Goal: Register for event/course

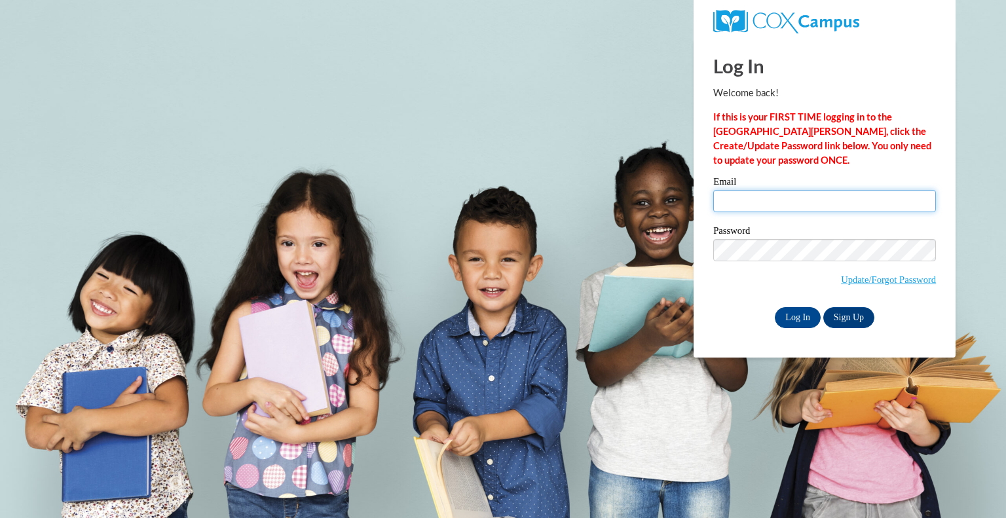
click at [768, 204] on input "Email" at bounding box center [824, 201] width 223 height 22
type input "cbeaman@cesa8.org"
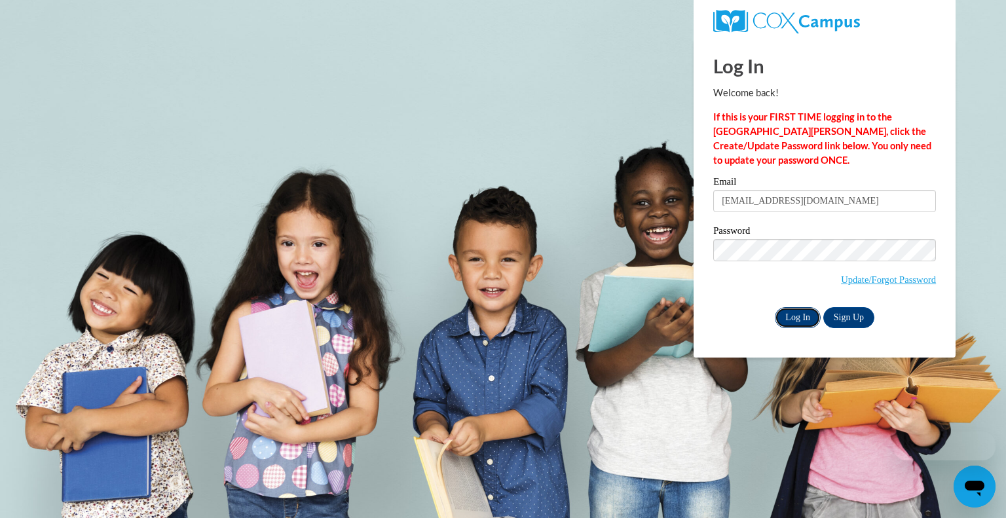
click at [803, 314] on input "Log In" at bounding box center [798, 317] width 46 height 21
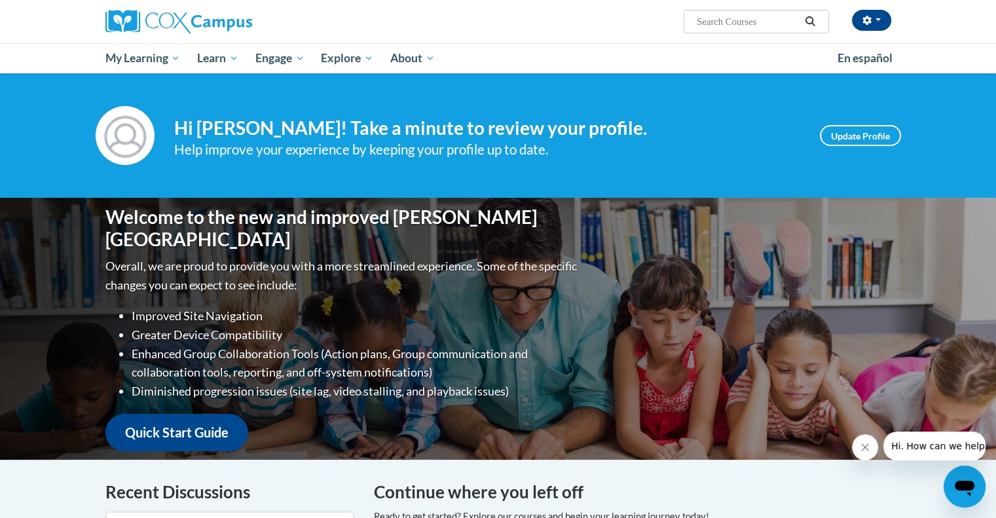
click at [759, 26] on input "Search..." at bounding box center [747, 22] width 105 height 16
type input "sleep"
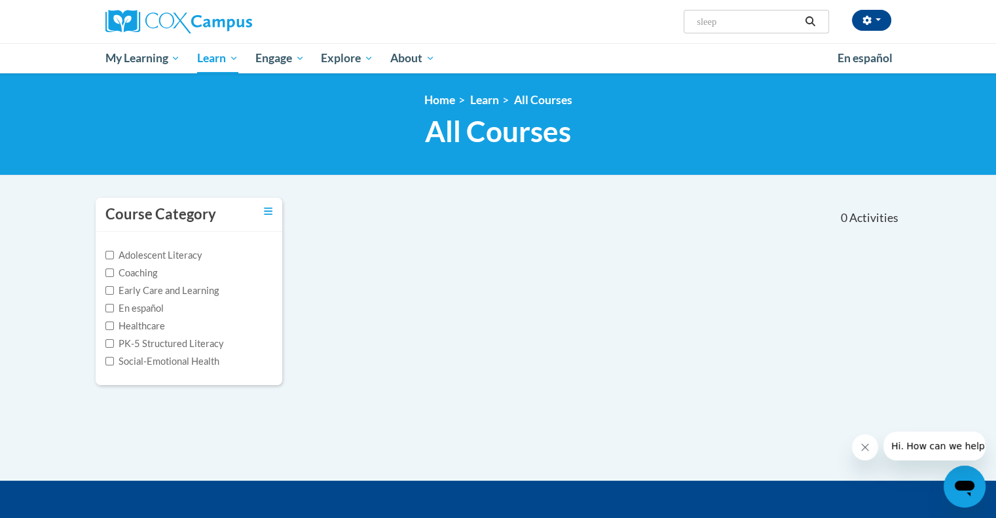
click at [768, 22] on input "sleep" at bounding box center [747, 22] width 105 height 16
drag, startPoint x: 775, startPoint y: 23, endPoint x: 654, endPoint y: 23, distance: 121.2
click at [654, 23] on div "Crystal Beaman (America/Chicago UTC-05:00) My Profile Inbox Groups Hub Action P…" at bounding box center [632, 16] width 537 height 33
type input "importance of sleep"
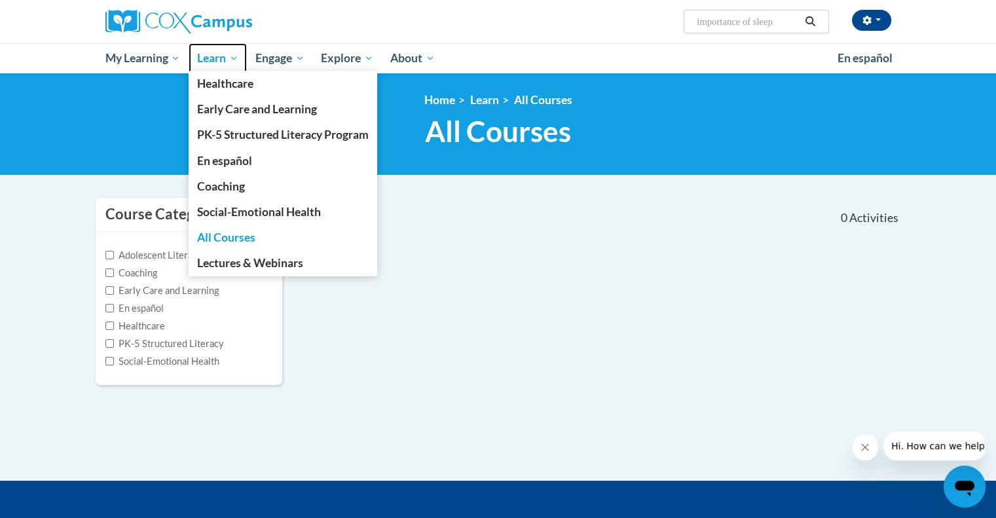
click at [225, 63] on span "Learn" at bounding box center [217, 58] width 41 height 16
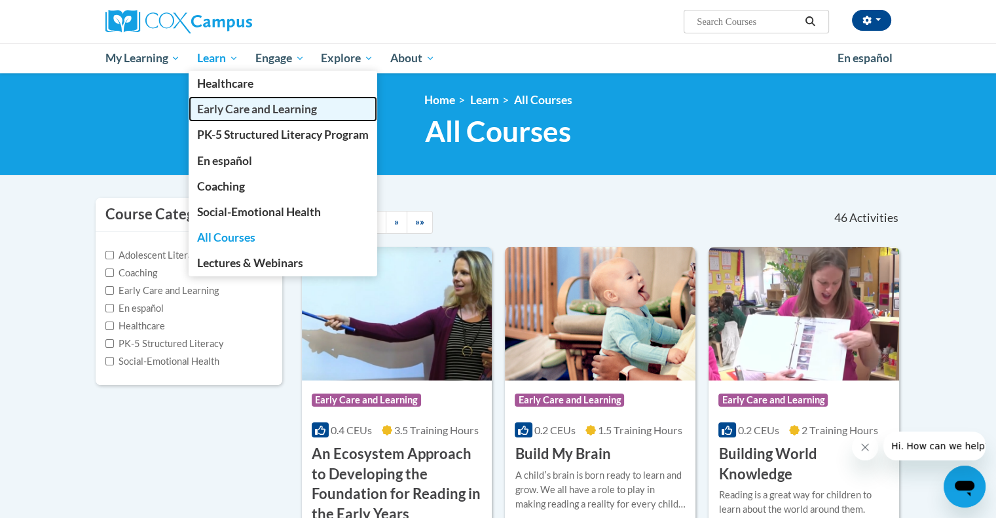
click at [301, 105] on span "Early Care and Learning" at bounding box center [257, 109] width 120 height 14
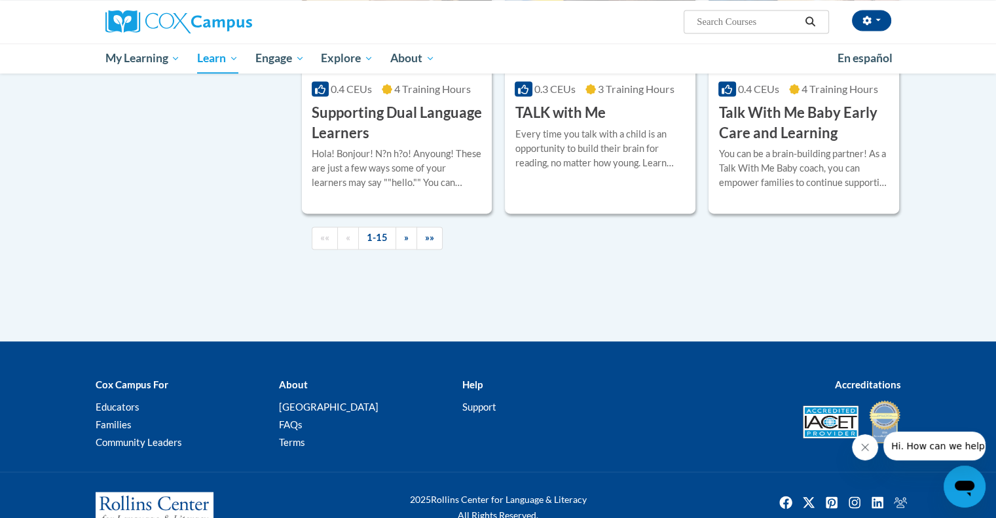
scroll to position [1965, 0]
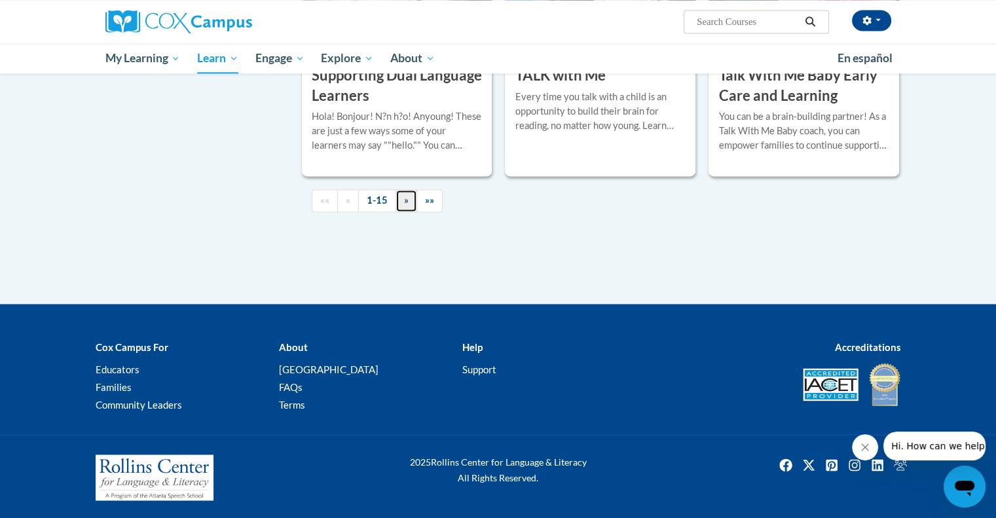
click at [401, 212] on link "»" at bounding box center [407, 200] width 22 height 23
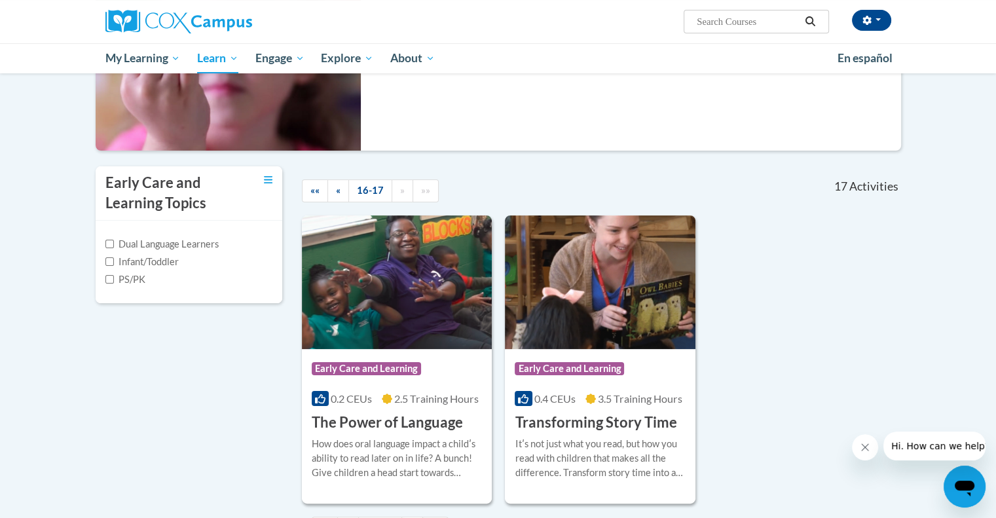
scroll to position [396, 0]
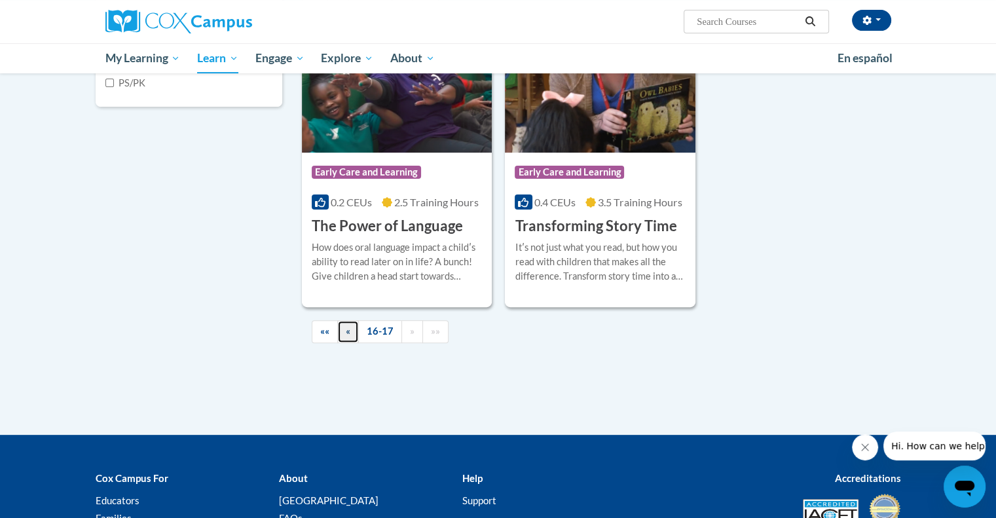
click at [348, 334] on span "«" at bounding box center [348, 330] width 5 height 11
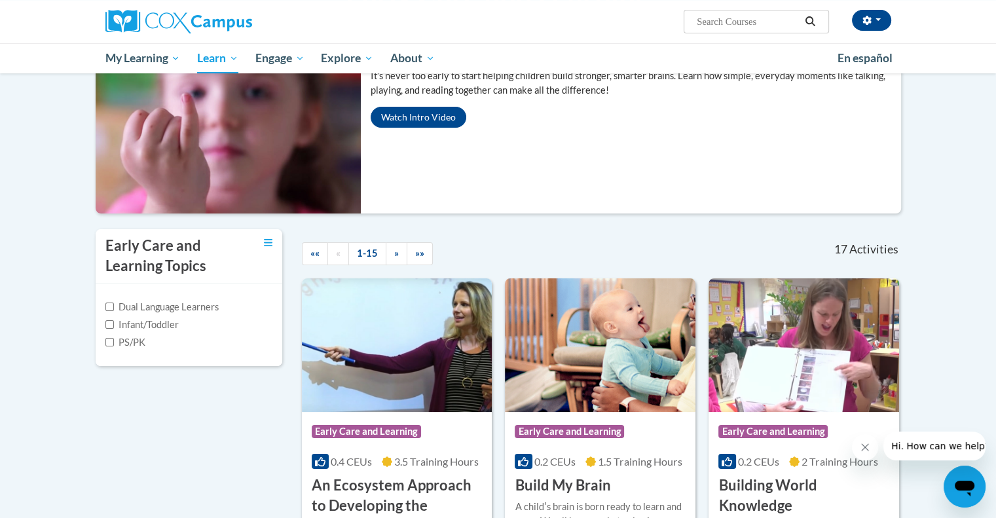
scroll to position [134, 0]
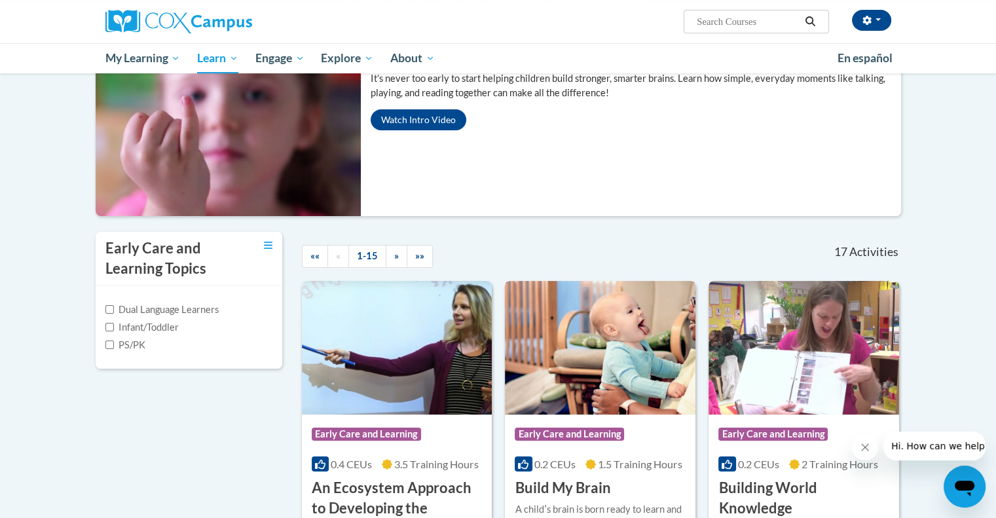
click at [633, 434] on div "Course Category: Early Care and Learning" at bounding box center [600, 435] width 171 height 29
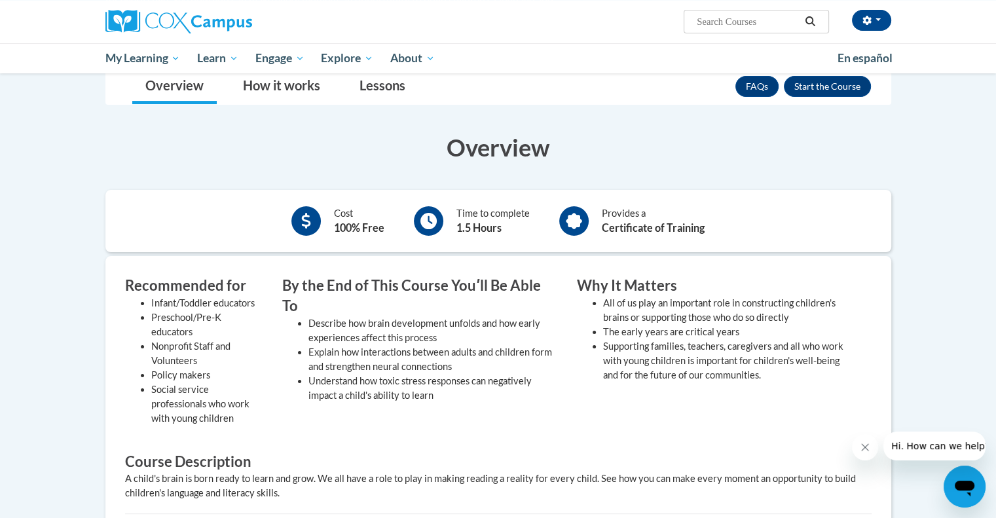
scroll to position [196, 0]
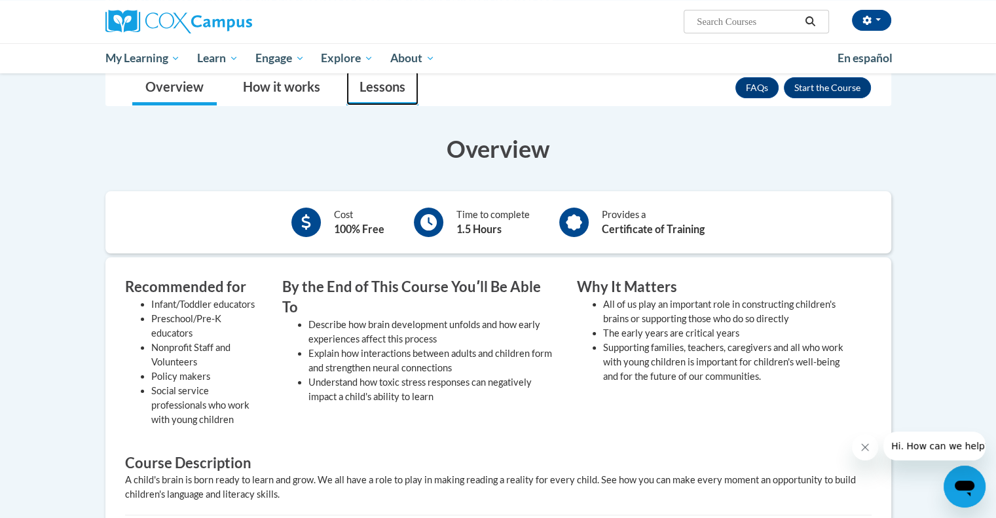
click at [375, 102] on link "Lessons" at bounding box center [382, 88] width 72 height 35
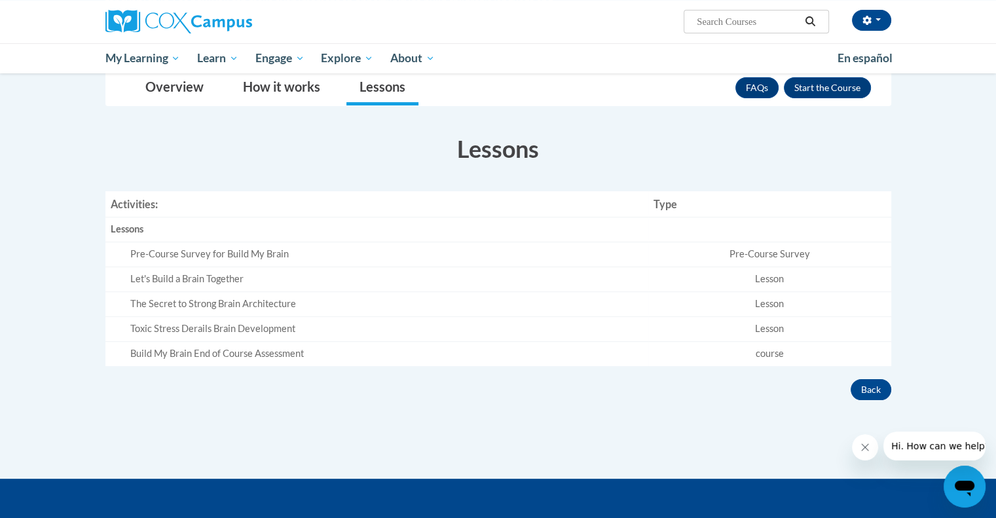
click at [247, 277] on div "Let's Build a Brain Together" at bounding box center [386, 279] width 513 height 14
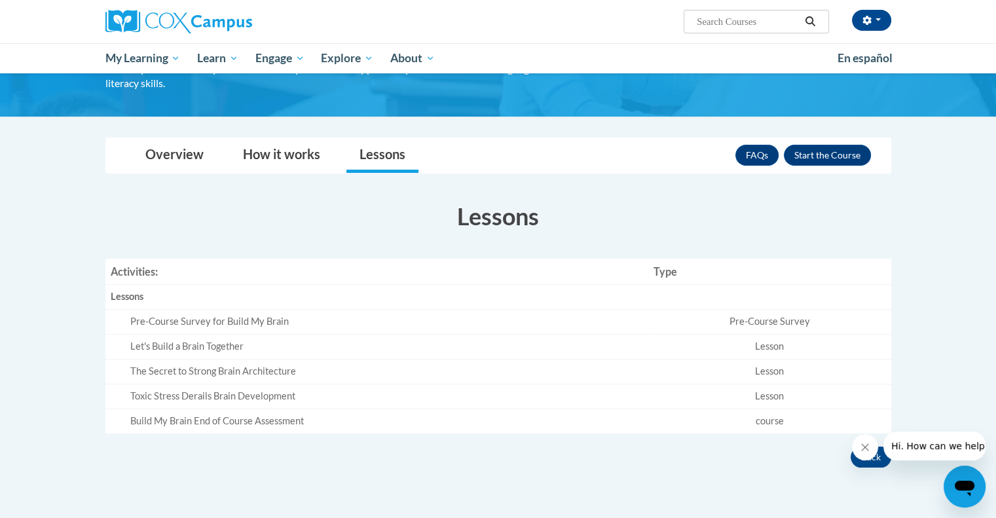
scroll to position [0, 0]
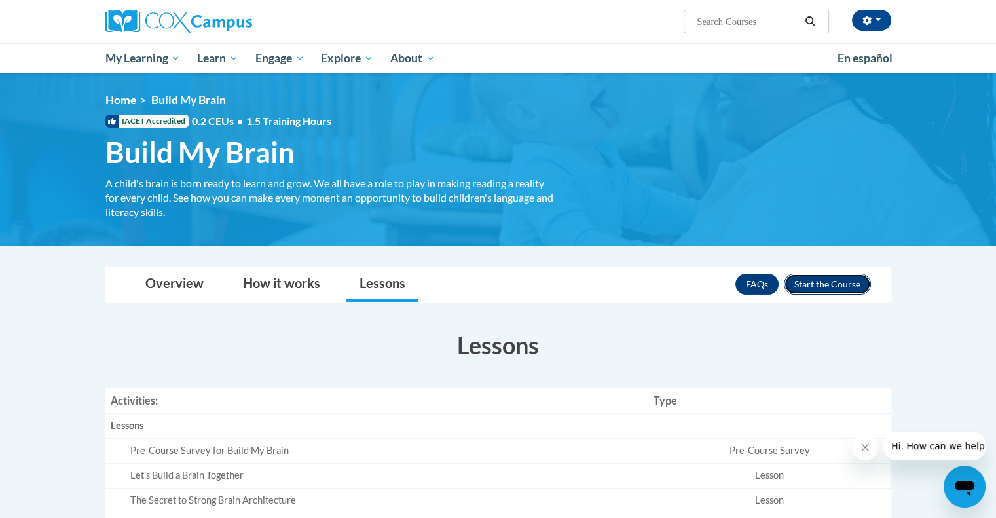
click at [807, 287] on button "Enroll" at bounding box center [827, 284] width 87 height 21
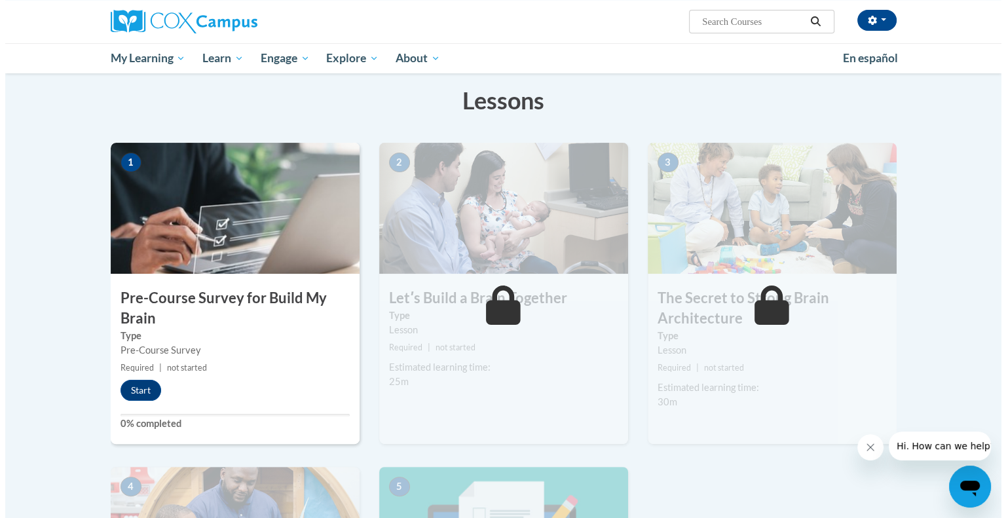
scroll to position [196, 0]
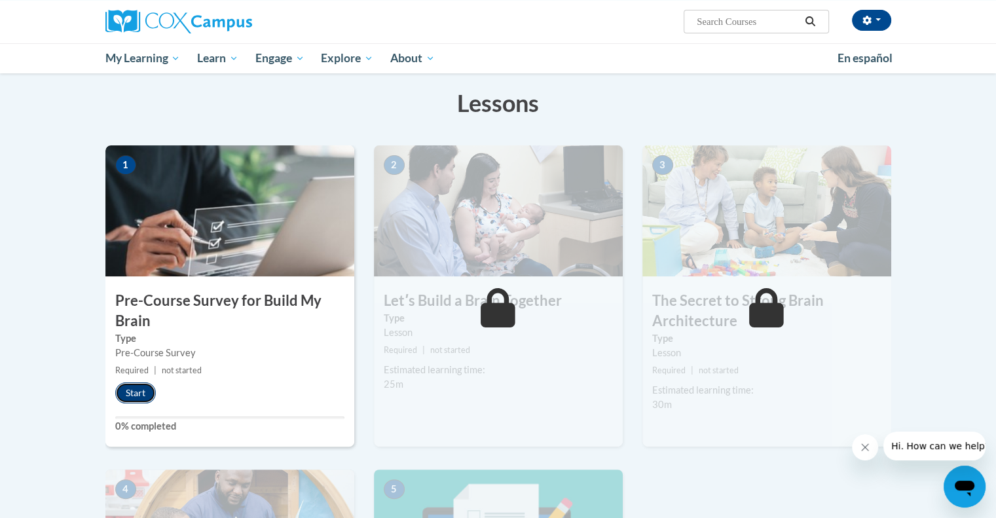
click at [145, 390] on button "Start" at bounding box center [135, 392] width 41 height 21
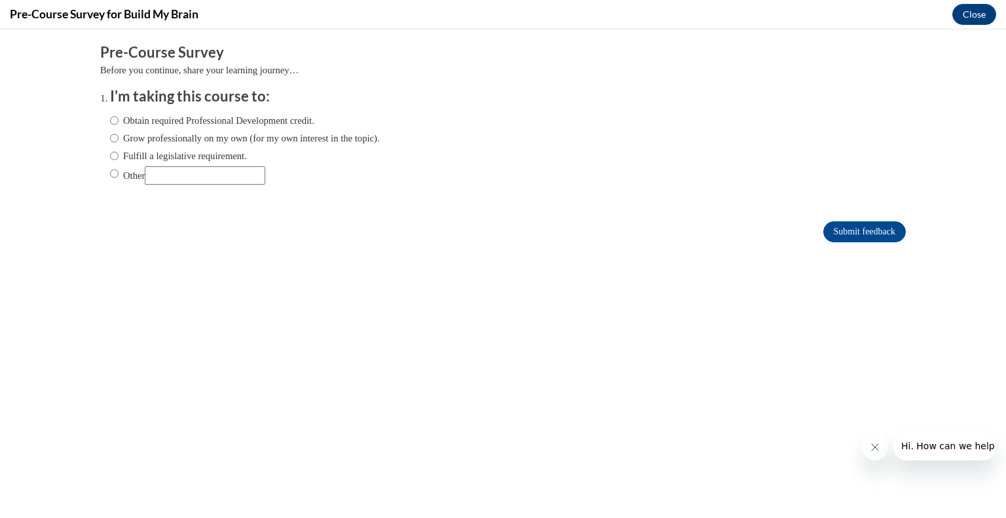
scroll to position [0, 0]
click at [130, 141] on label "Grow professionally on my own (for my own interest in the topic)." at bounding box center [245, 138] width 270 height 14
click at [119, 141] on input "Grow professionally on my own (for my own interest in the topic)." at bounding box center [114, 138] width 9 height 14
radio input "true"
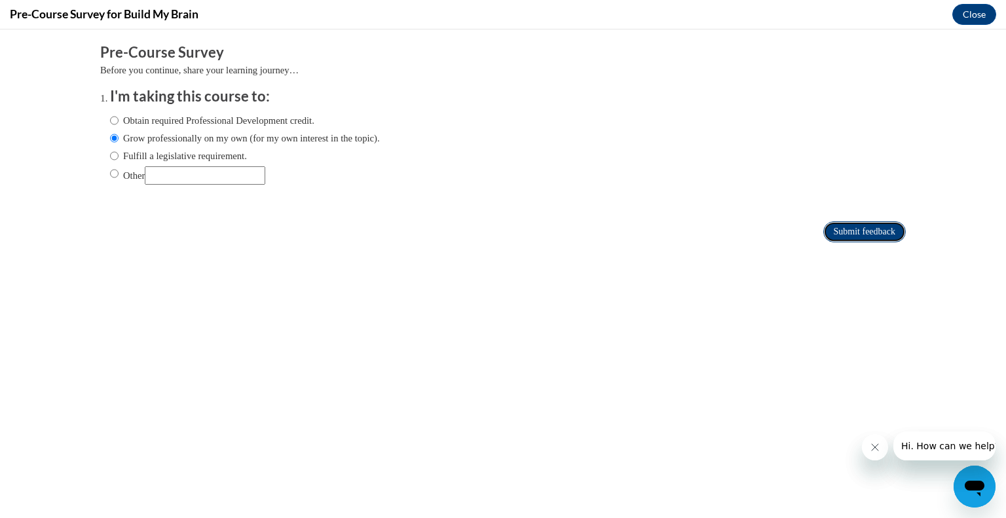
click at [864, 226] on input "Submit feedback" at bounding box center [864, 231] width 83 height 21
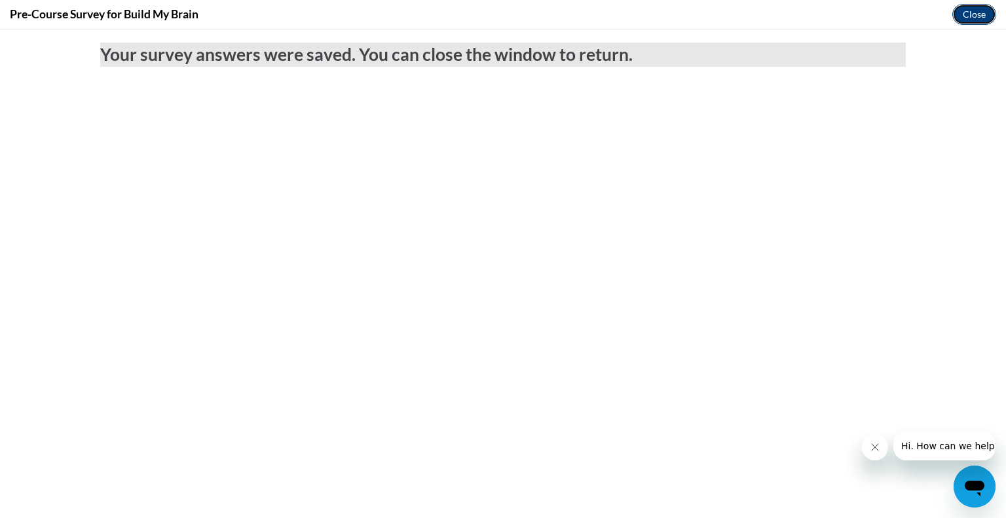
click at [960, 19] on button "Close" at bounding box center [974, 14] width 44 height 21
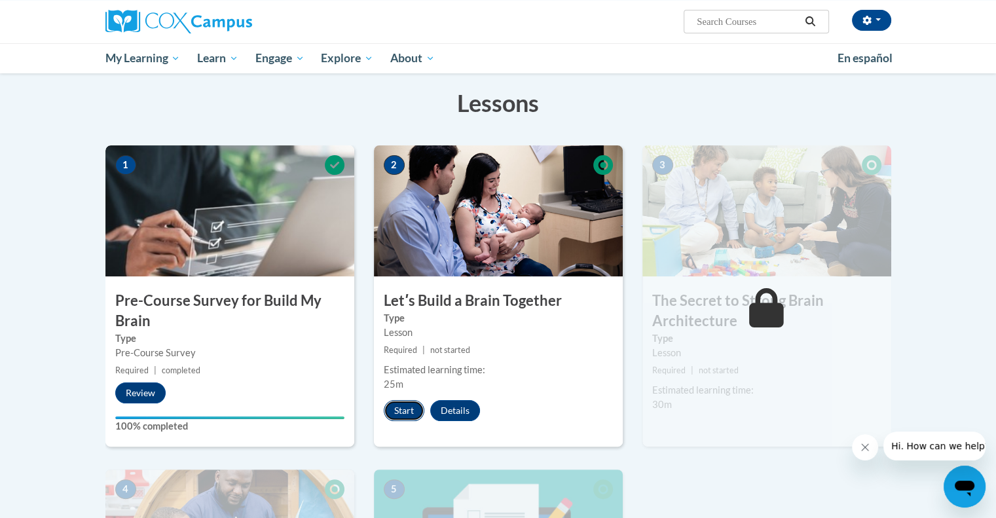
click at [413, 407] on button "Start" at bounding box center [404, 410] width 41 height 21
